Goal: Information Seeking & Learning: Learn about a topic

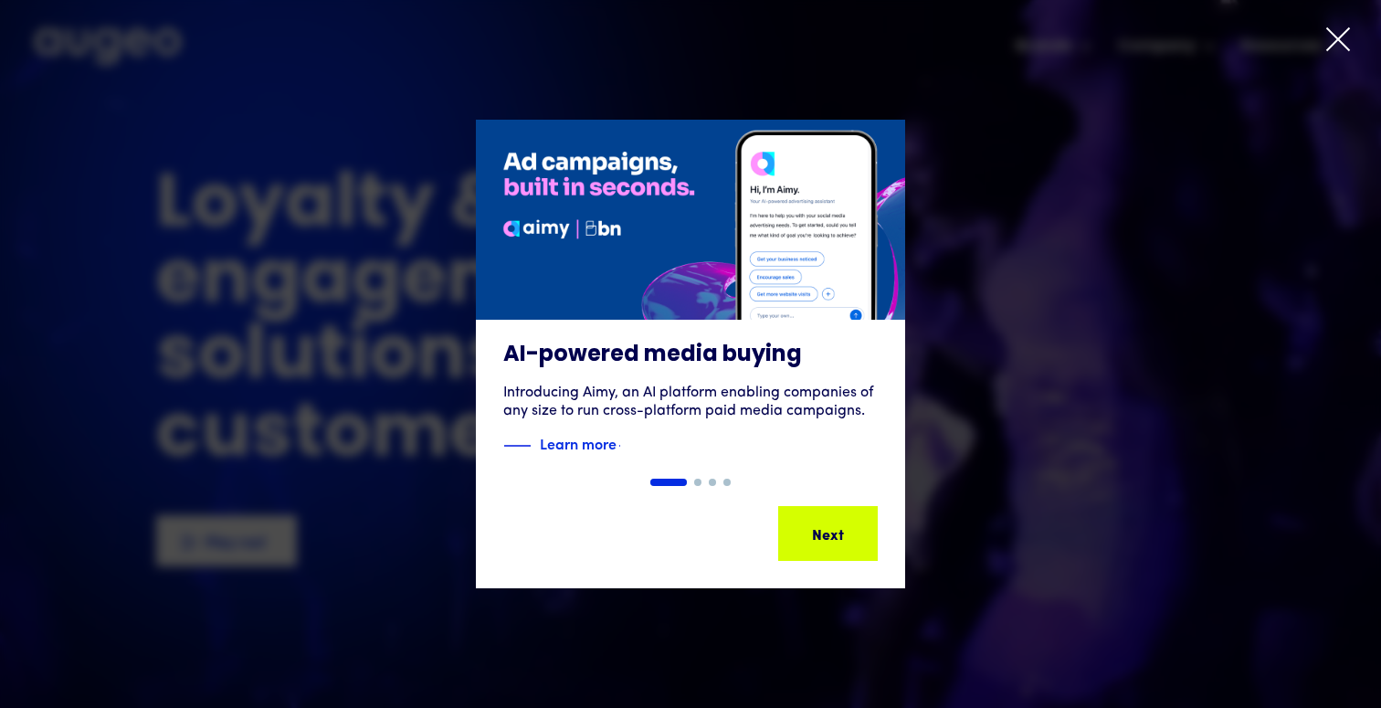
click at [1327, 44] on icon at bounding box center [1337, 39] width 27 height 27
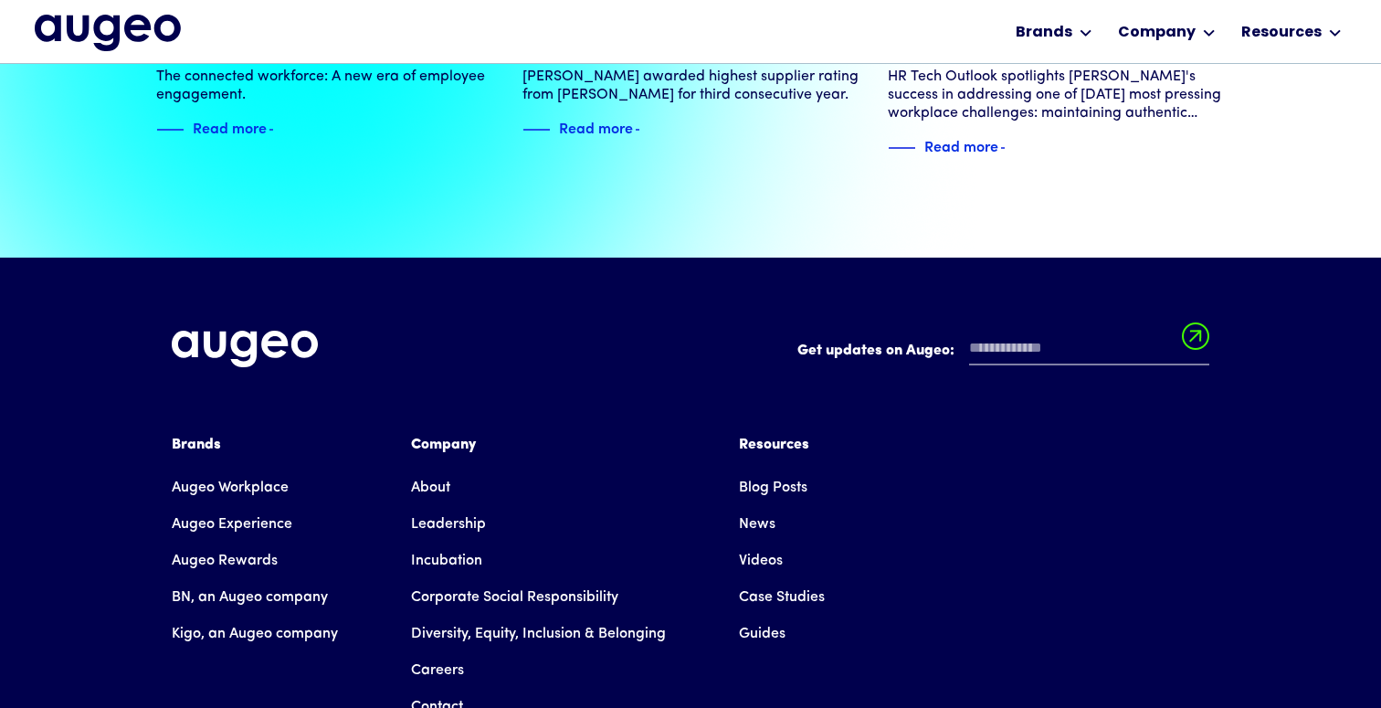
scroll to position [3993, 0]
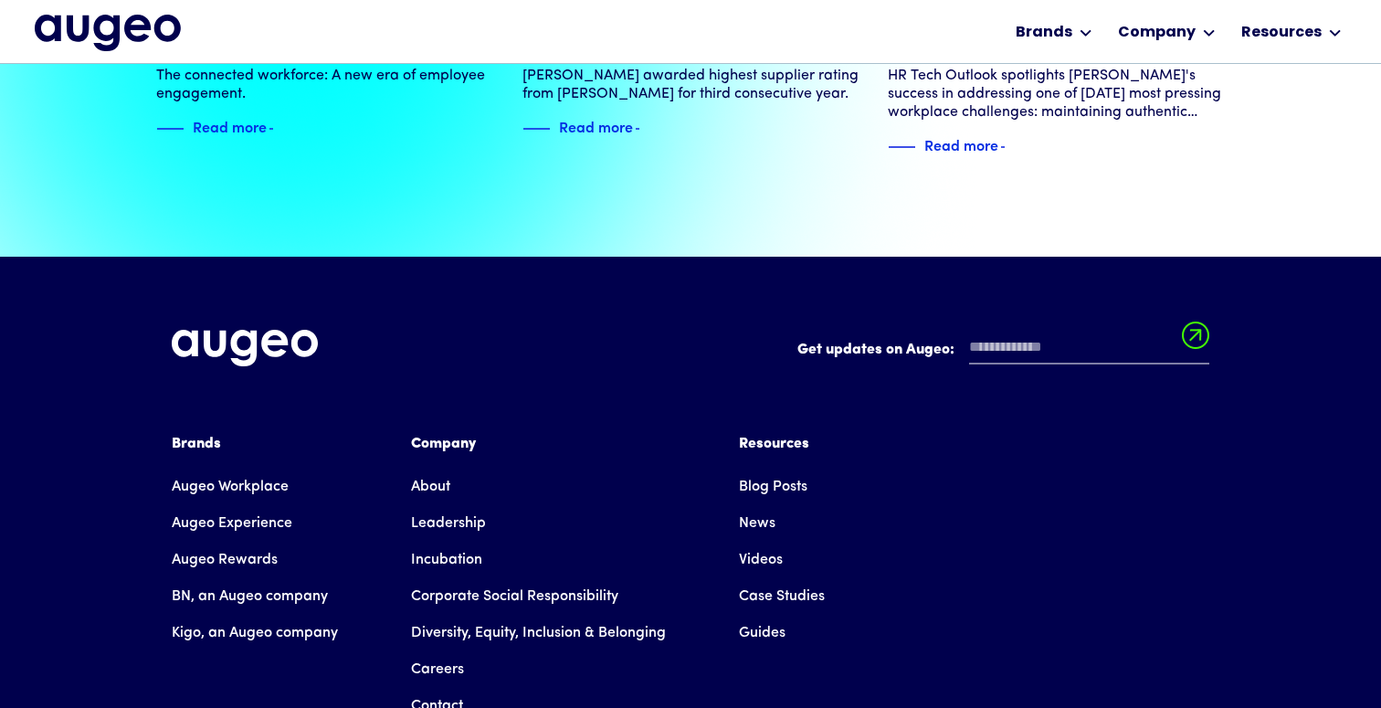
click at [451, 505] on link "Leadership" at bounding box center [448, 523] width 75 height 37
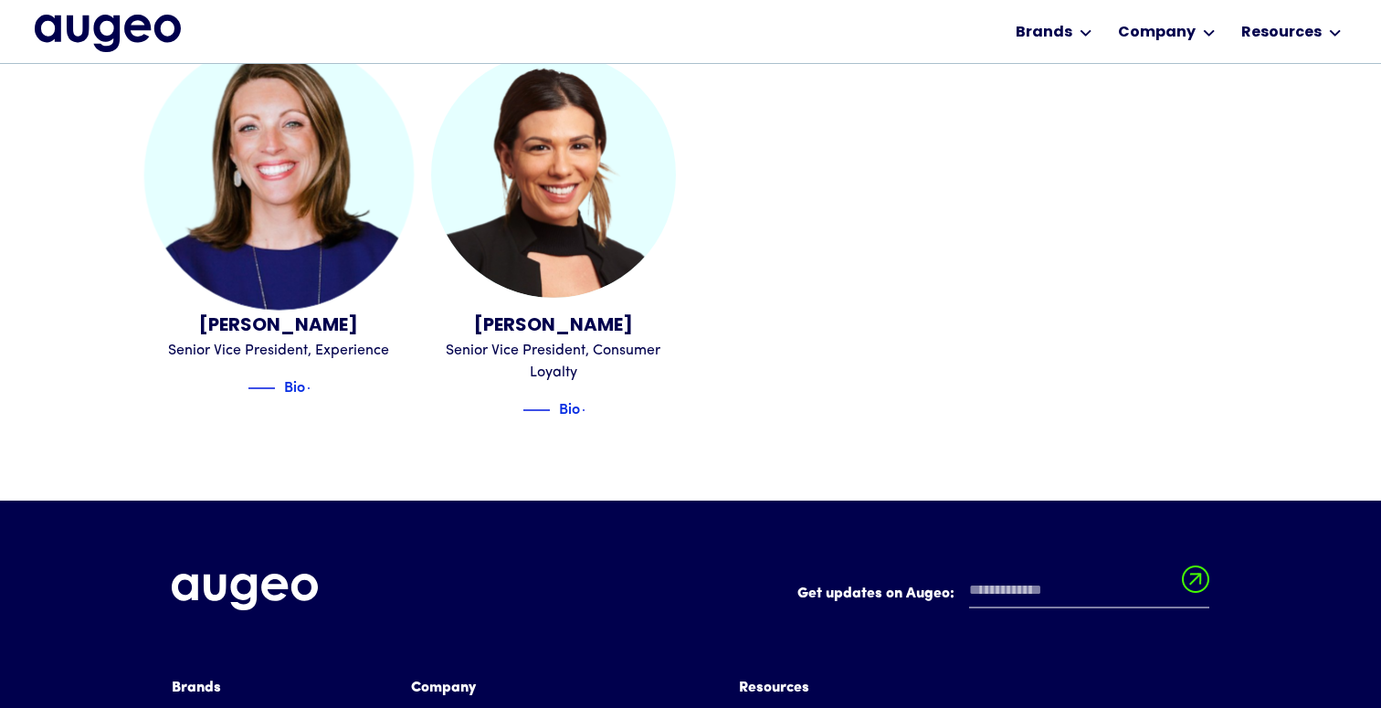
scroll to position [2334, 0]
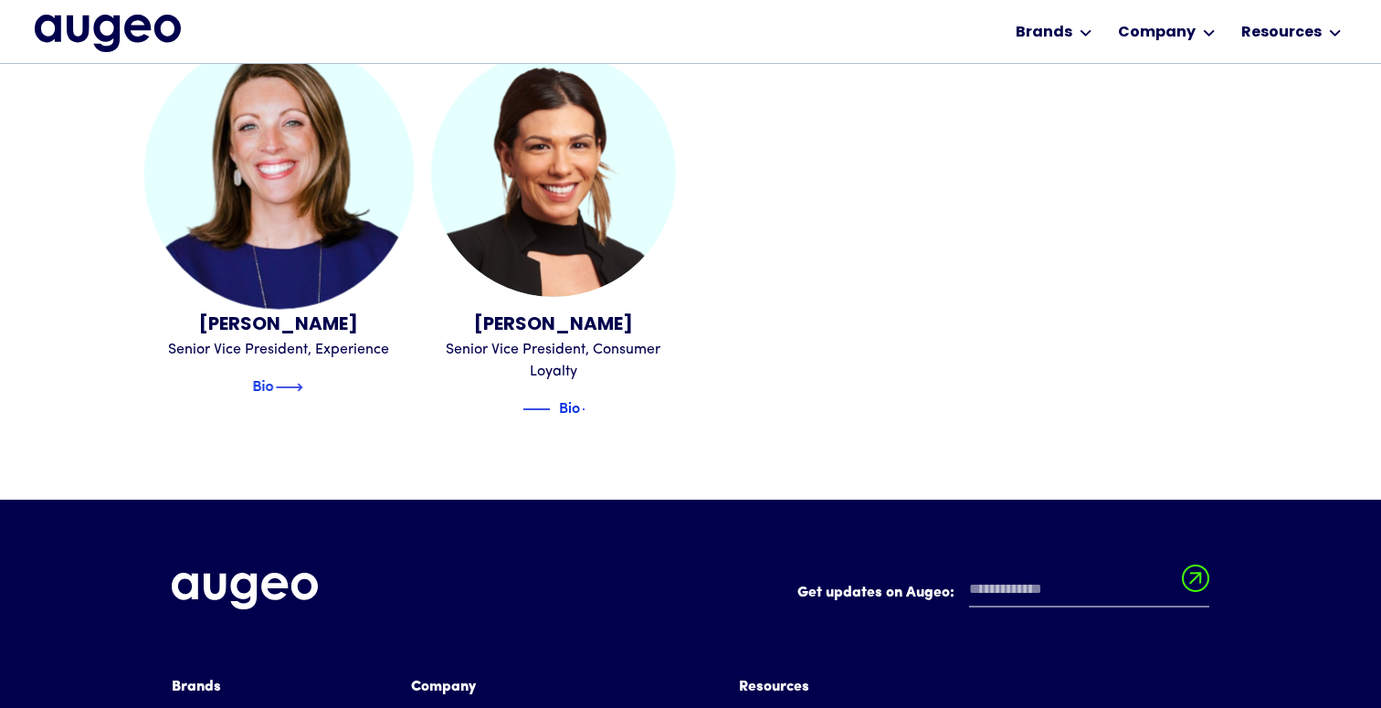
click at [301, 376] on img at bounding box center [289, 387] width 27 height 22
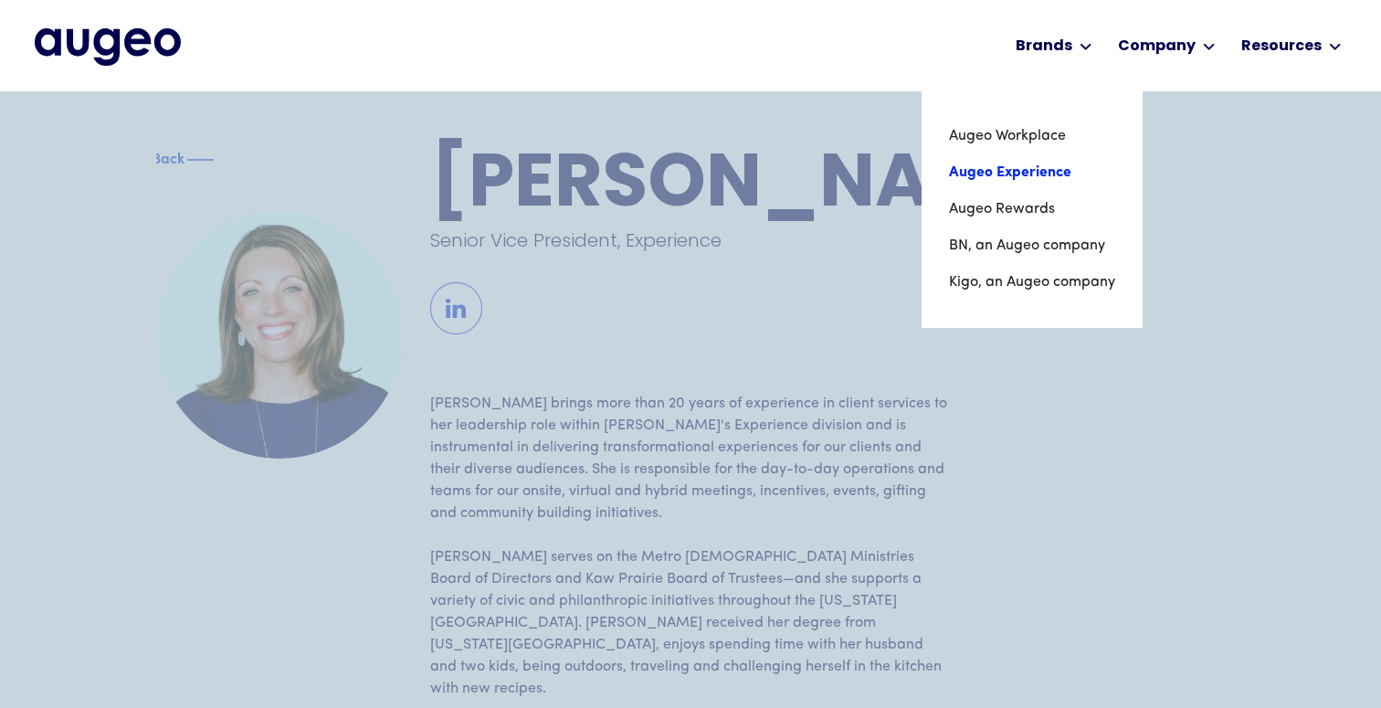
click at [1055, 171] on link "Augeo Experience" at bounding box center [1032, 172] width 166 height 37
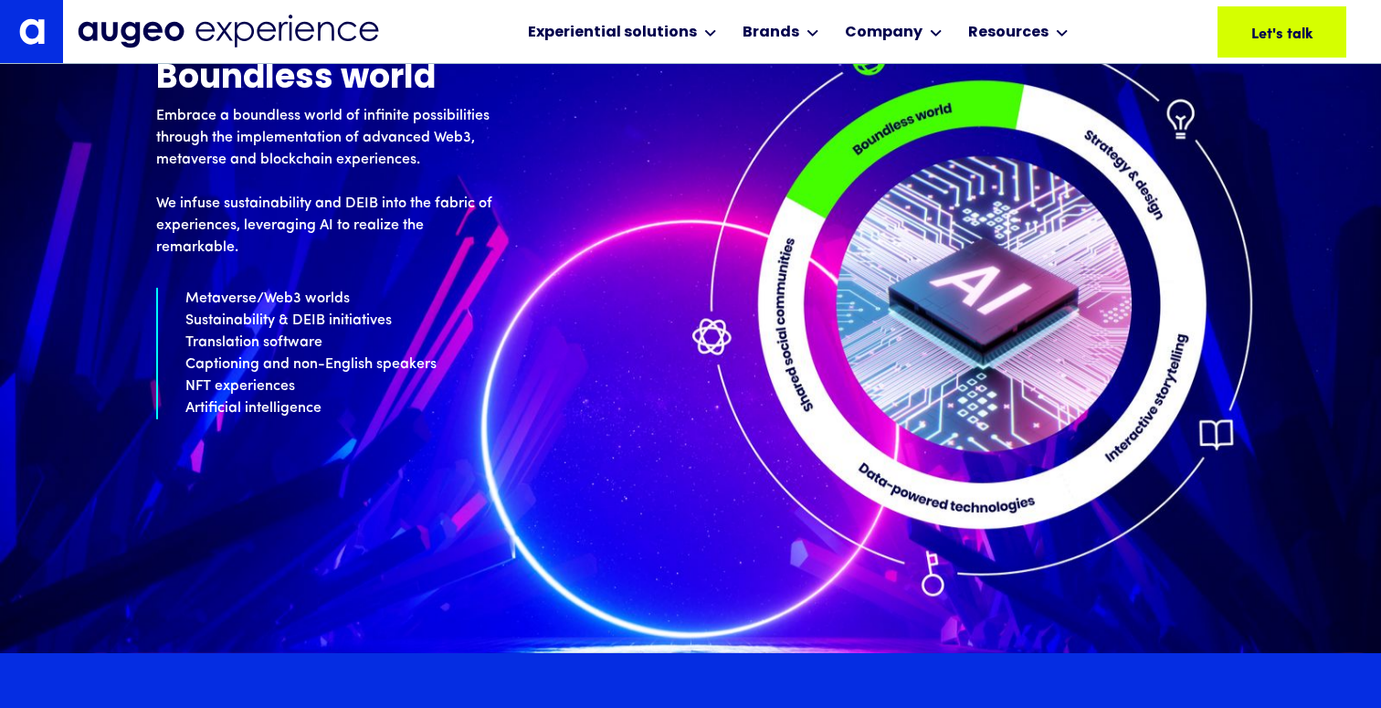
scroll to position [7397, 0]
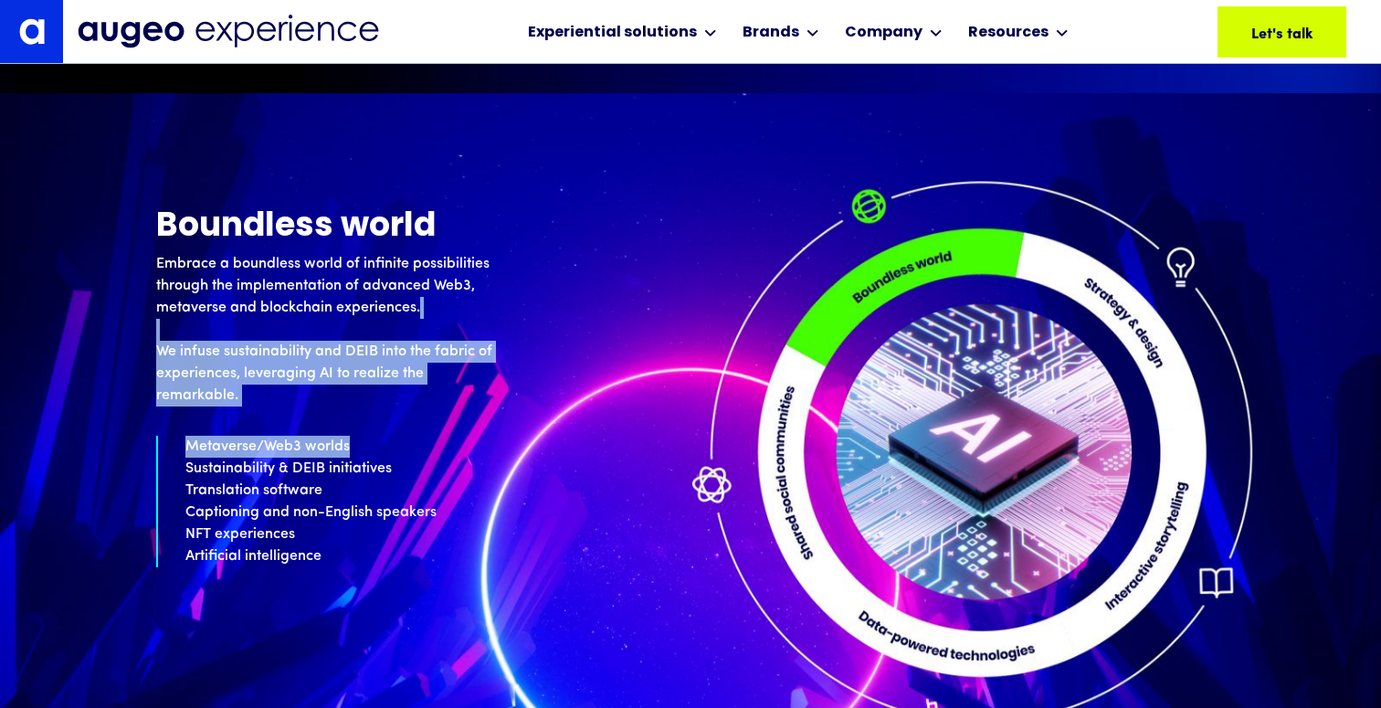
drag, startPoint x: 969, startPoint y: 331, endPoint x: 972, endPoint y: 280, distance: 50.3
click at [971, 294] on div "Boundless world Embrace a boundless world of infinite possibilities through the…" at bounding box center [690, 389] width 1068 height 358
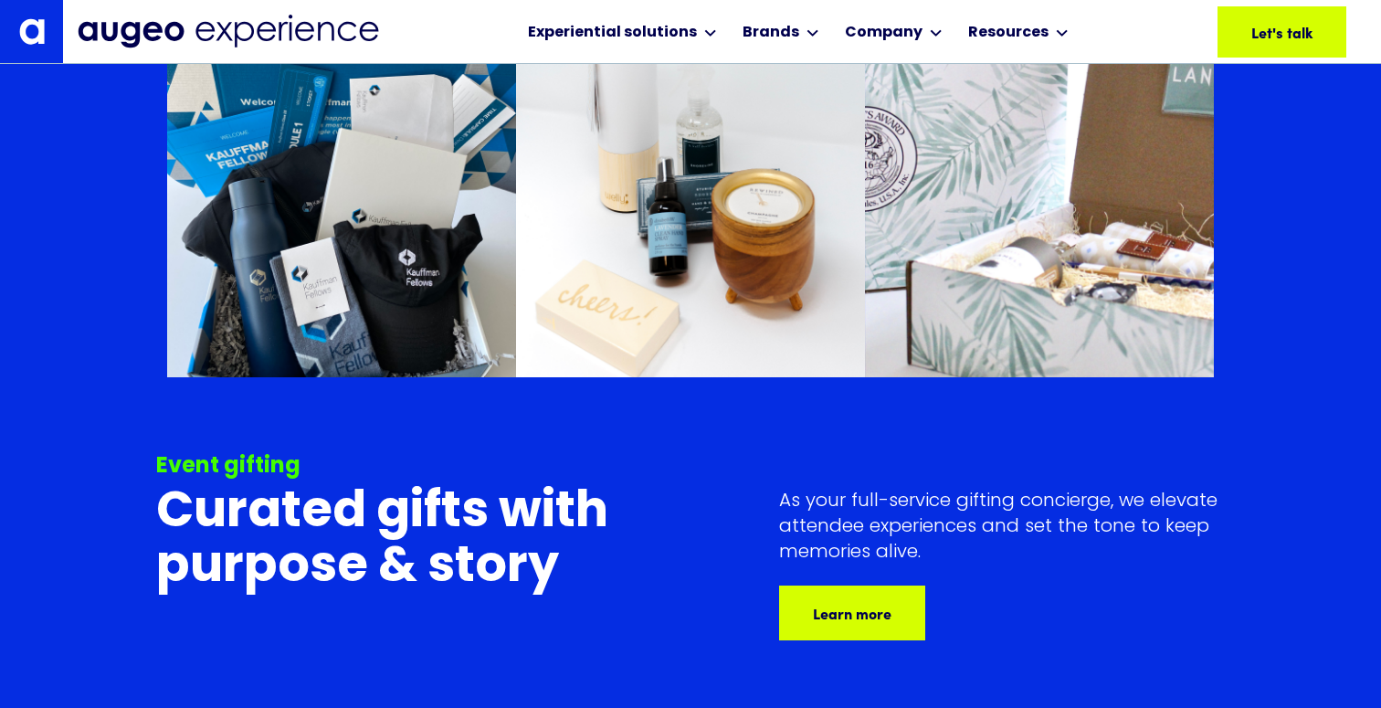
scroll to position [8143, 0]
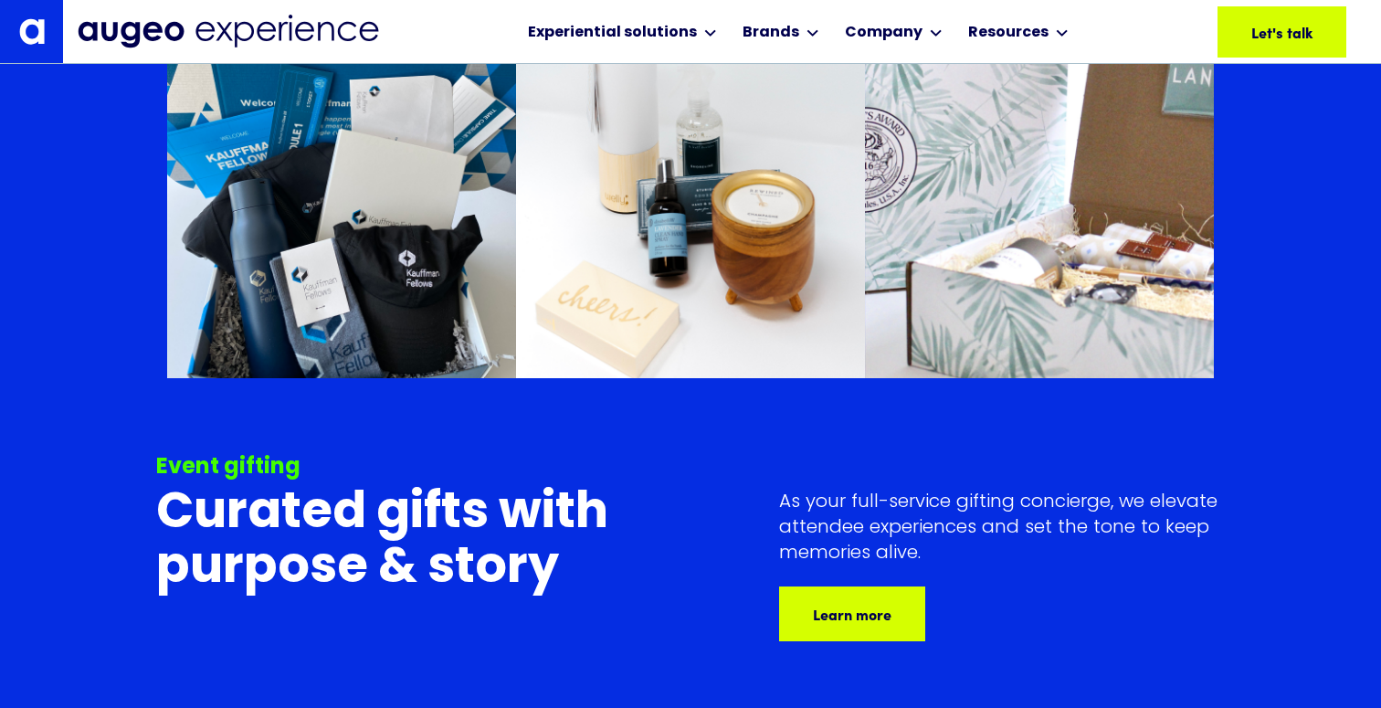
click at [972, 280] on img at bounding box center [1039, 178] width 349 height 401
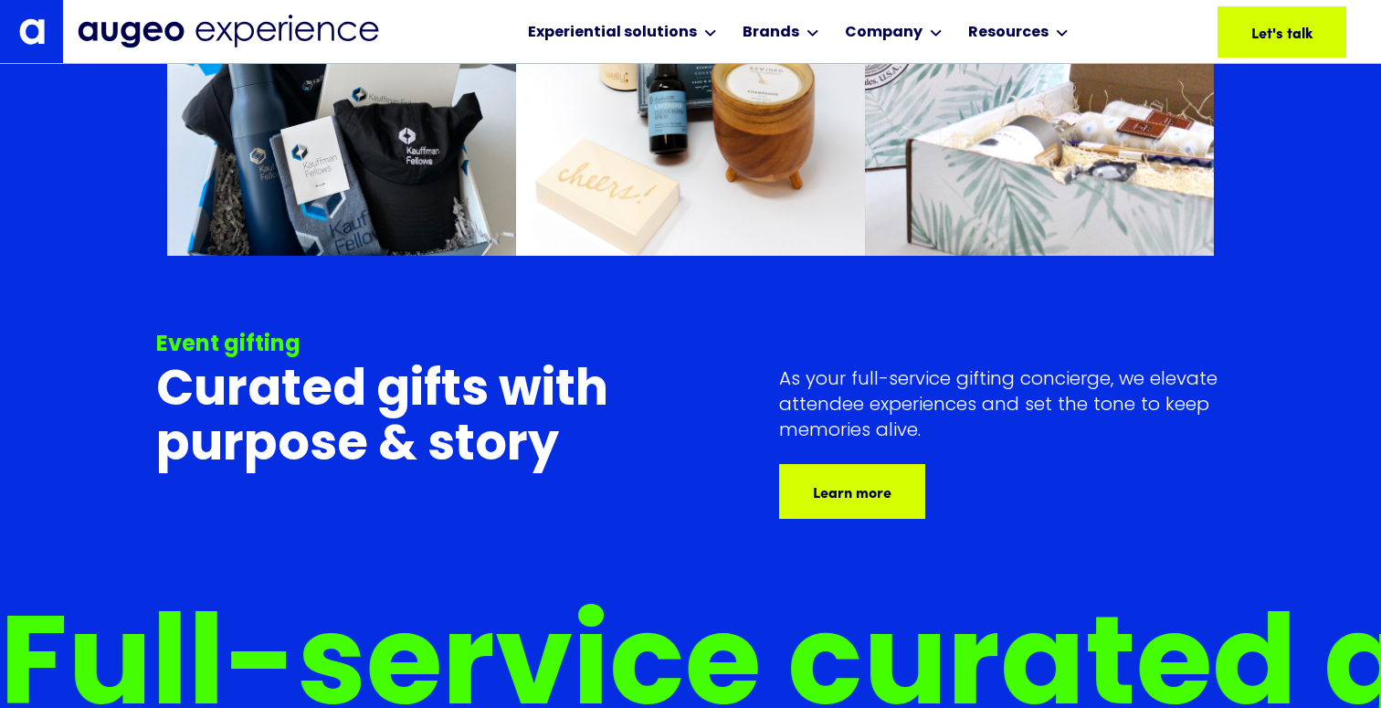
click at [972, 280] on div "Event gifting Curated gifts with purpose & story As your full-service gifting c…" at bounding box center [690, 188] width 1068 height 810
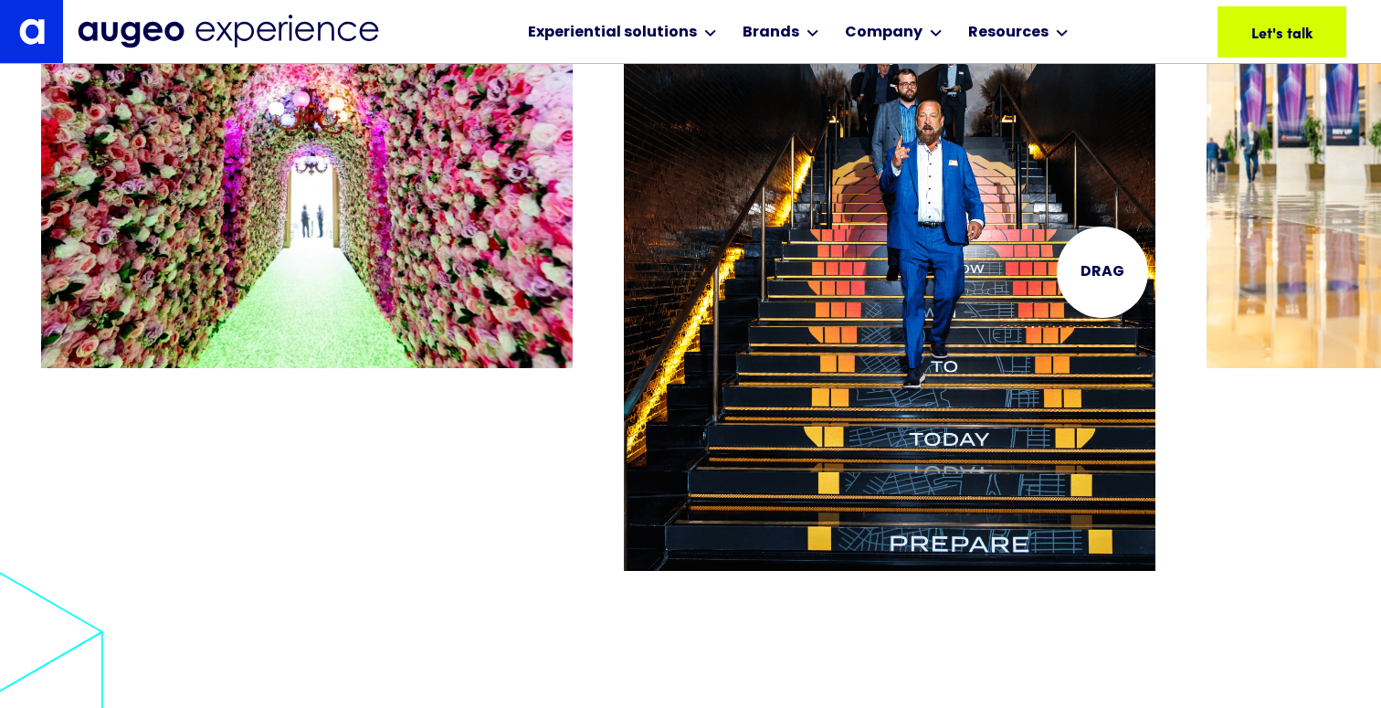
scroll to position [9265, 0]
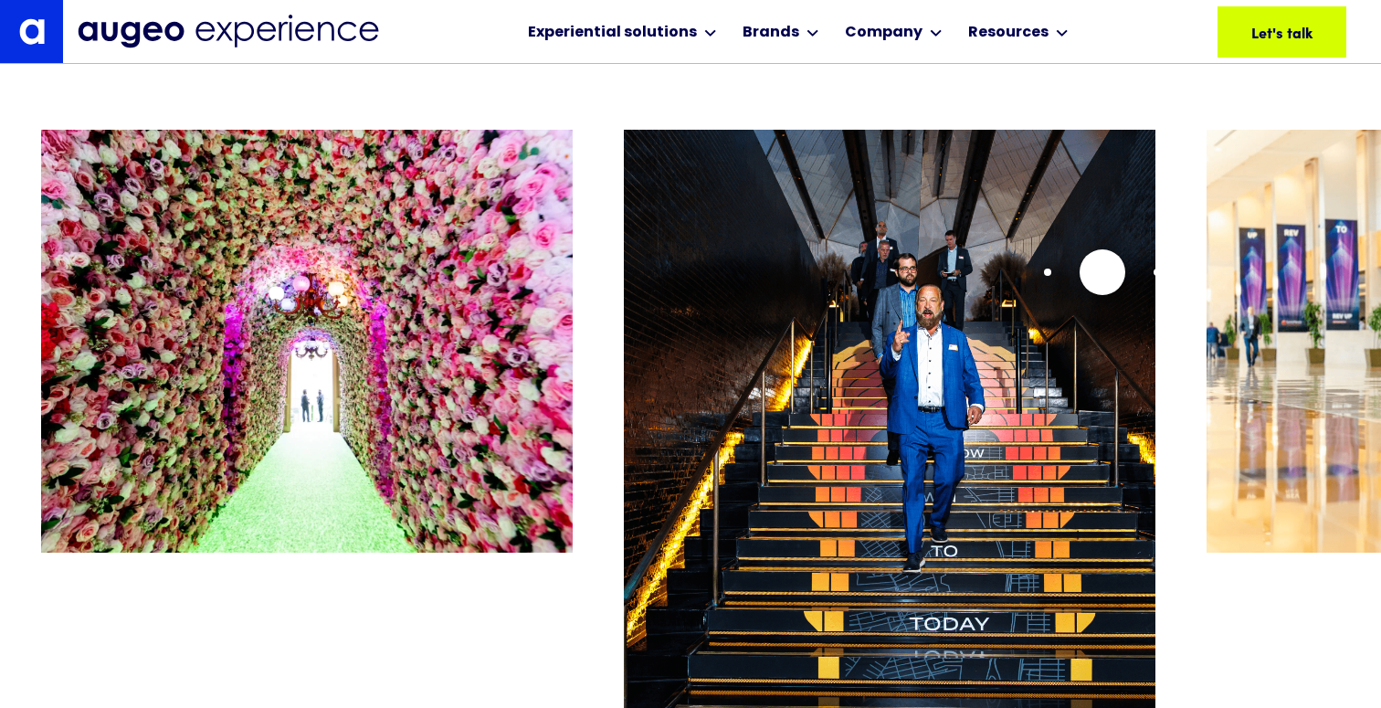
click at [1102, 272] on img "2 / 26" at bounding box center [889, 456] width 531 height 653
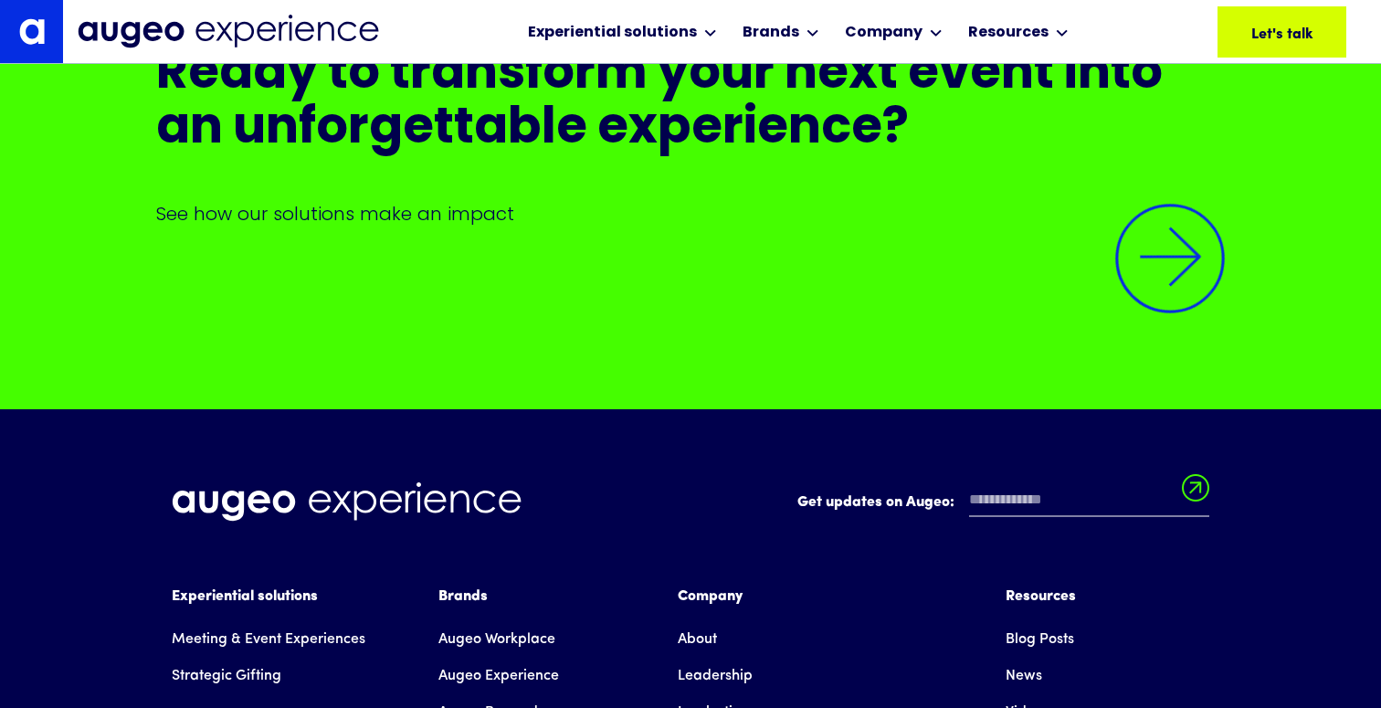
scroll to position [15399, 0]
